Goal: Transaction & Acquisition: Purchase product/service

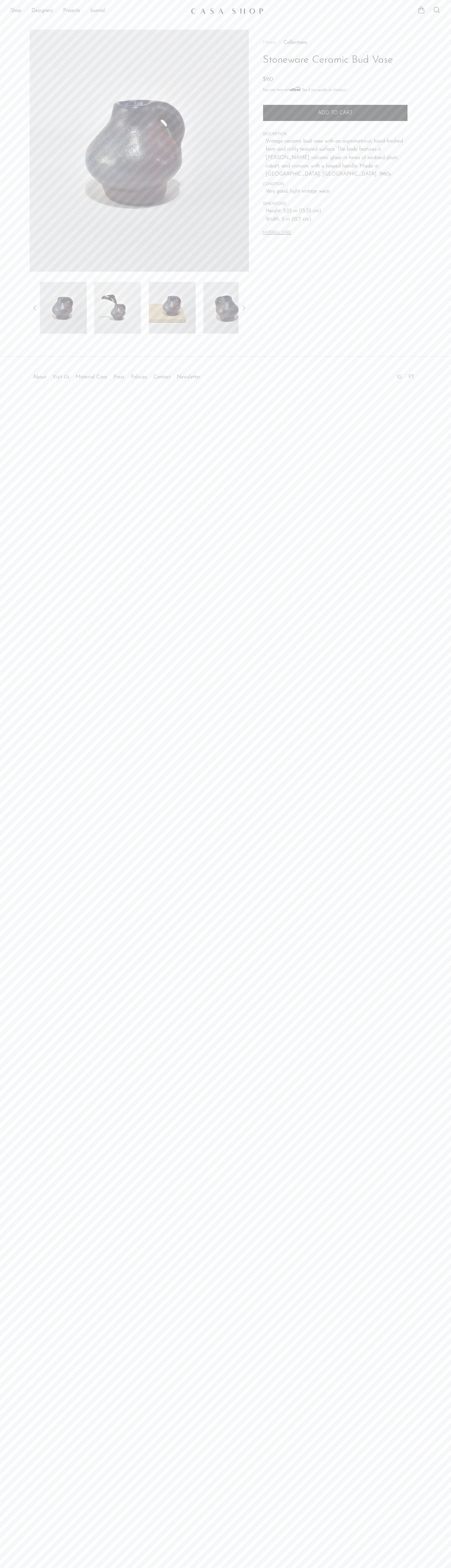
click at [335, 113] on span "Add to cart" at bounding box center [335, 113] width 34 height 5
